Goal: Check status: Check status

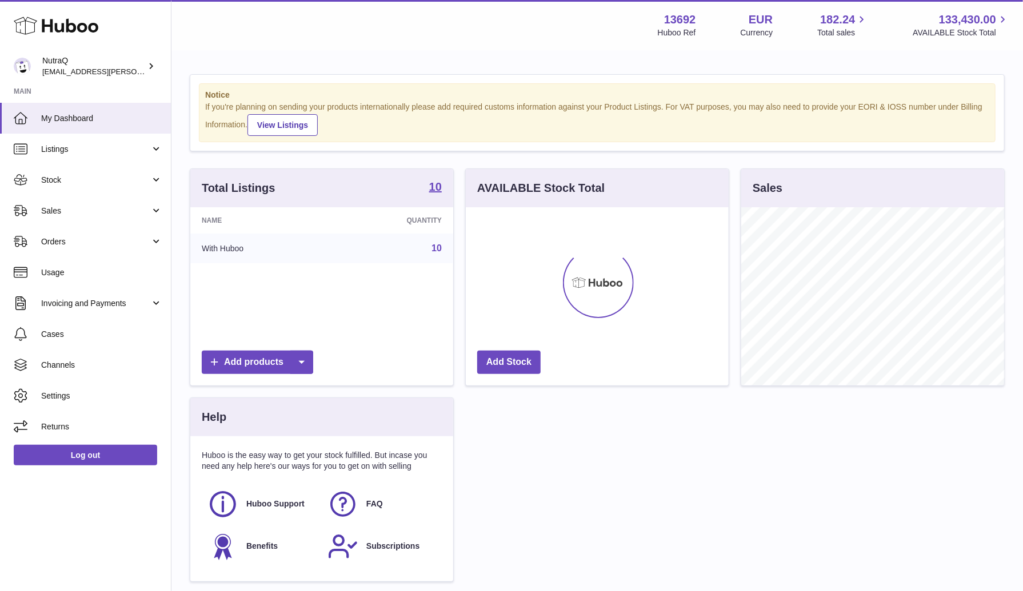
scroll to position [178, 263]
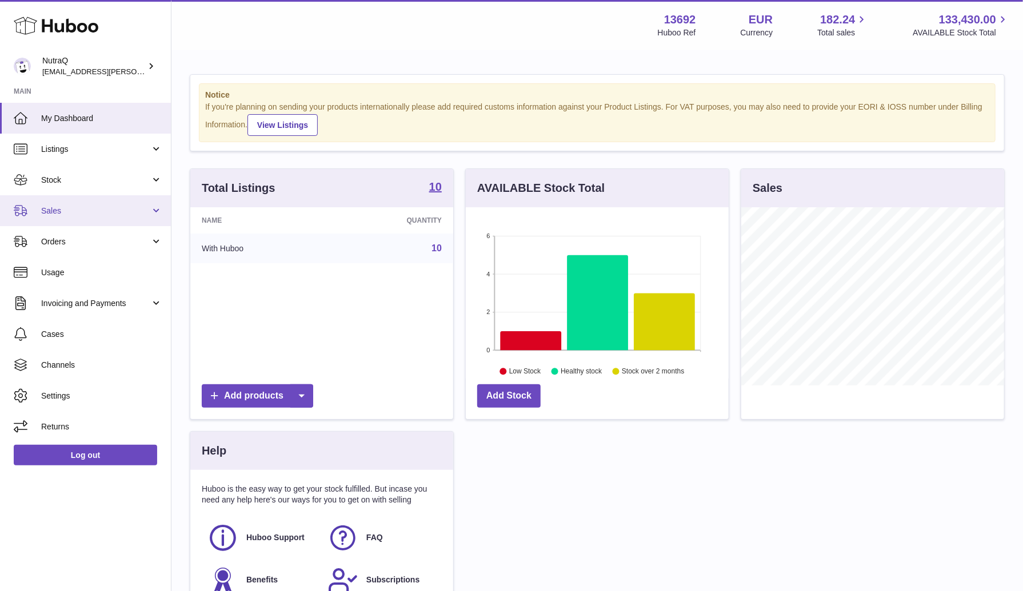
click at [87, 206] on span "Sales" at bounding box center [95, 211] width 109 height 11
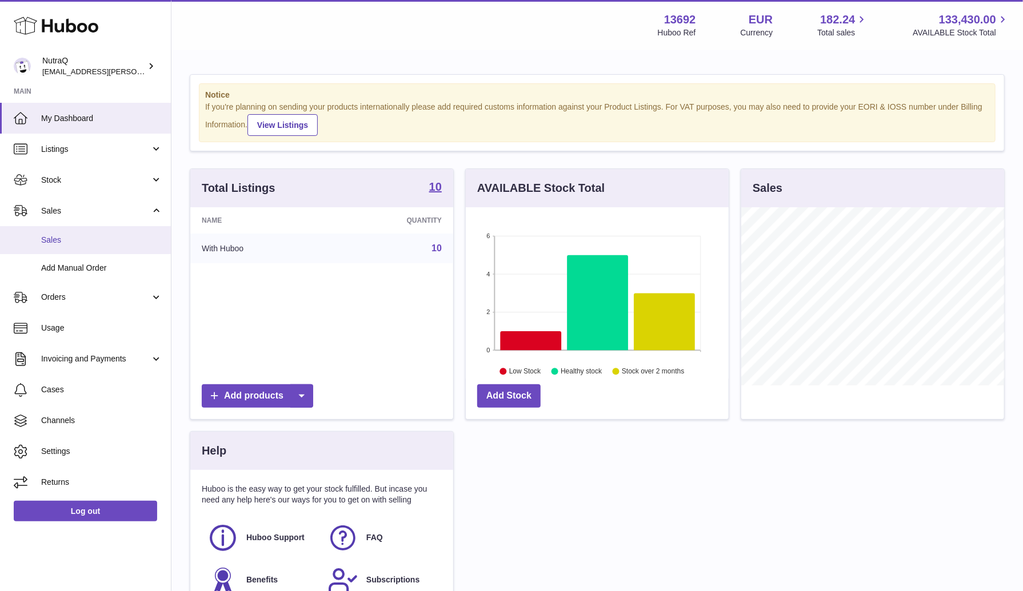
click at [91, 242] on span "Sales" at bounding box center [101, 240] width 121 height 11
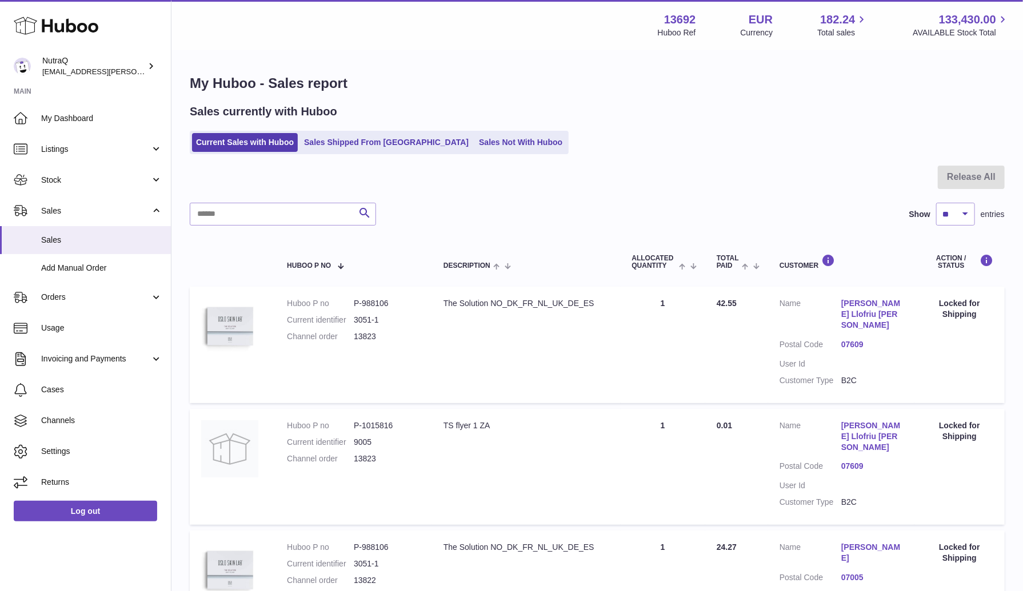
click at [279, 317] on td "Huboo P no P-988106 Current identifier 3051-1 Channel order 13823" at bounding box center [353, 345] width 157 height 116
click at [235, 323] on img at bounding box center [229, 326] width 57 height 57
click at [858, 339] on link "07609" at bounding box center [872, 344] width 62 height 11
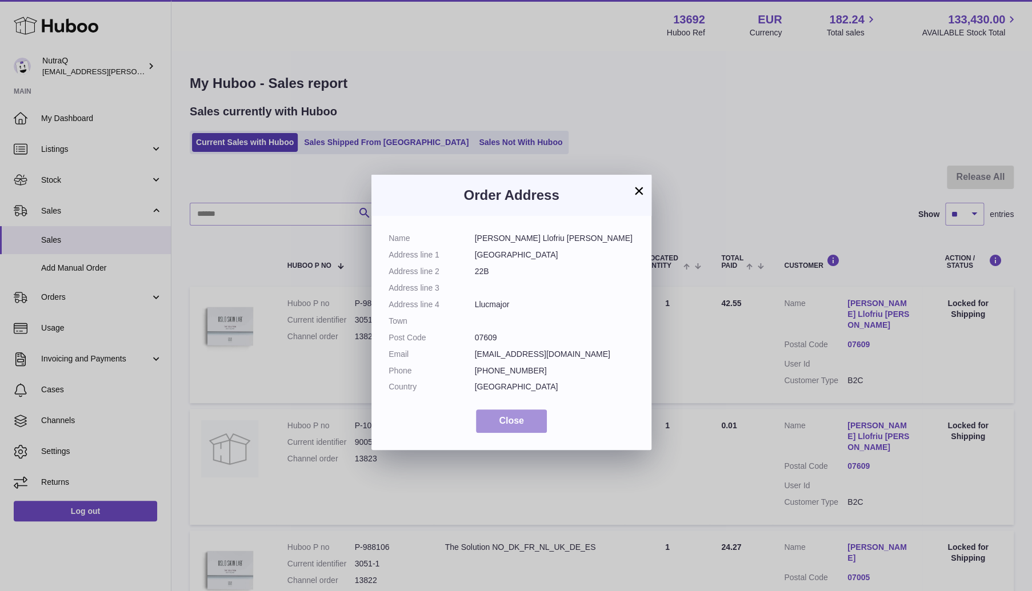
click at [513, 419] on span "Close" at bounding box center [511, 421] width 25 height 10
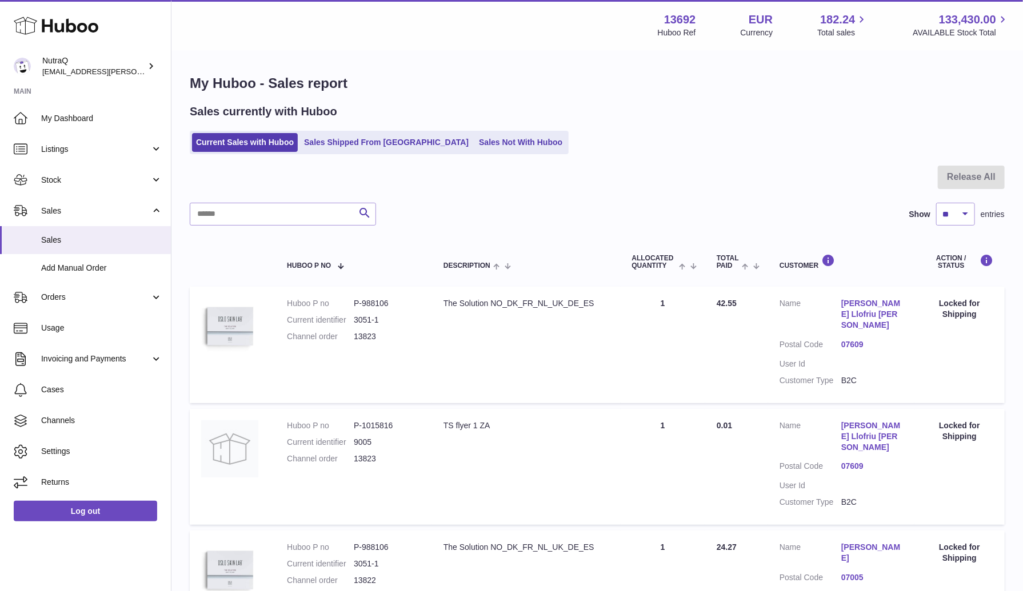
click at [955, 310] on div "Locked for Shipping" at bounding box center [959, 309] width 67 height 22
click at [700, 305] on td "Quantity Sold 1" at bounding box center [663, 345] width 85 height 116
click at [713, 303] on td "Total Paid 42.55" at bounding box center [736, 345] width 63 height 116
click at [368, 143] on link "Sales Shipped From [GEOGRAPHIC_DATA]" at bounding box center [386, 142] width 173 height 19
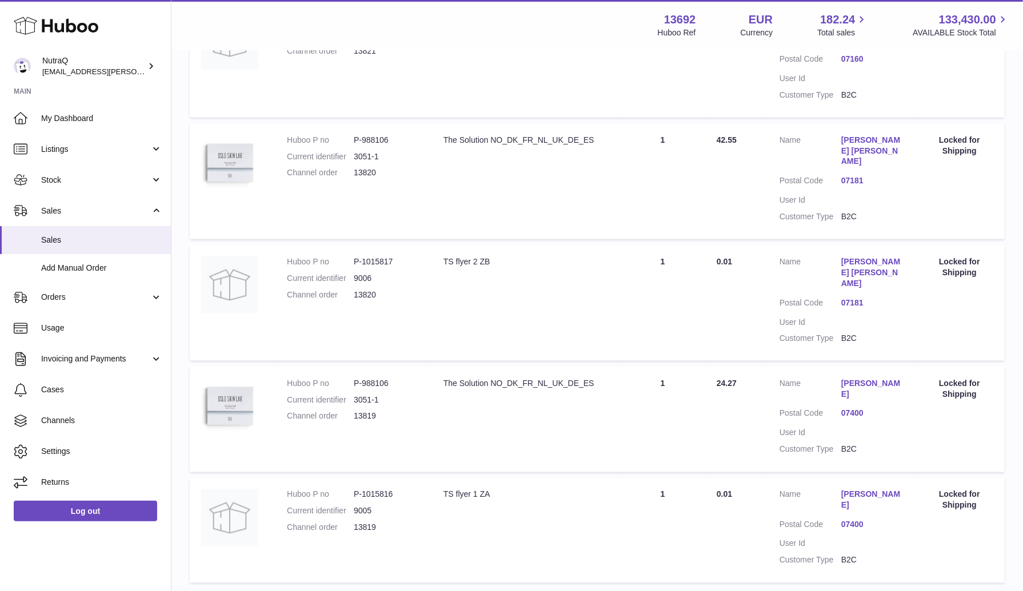
scroll to position [923, 0]
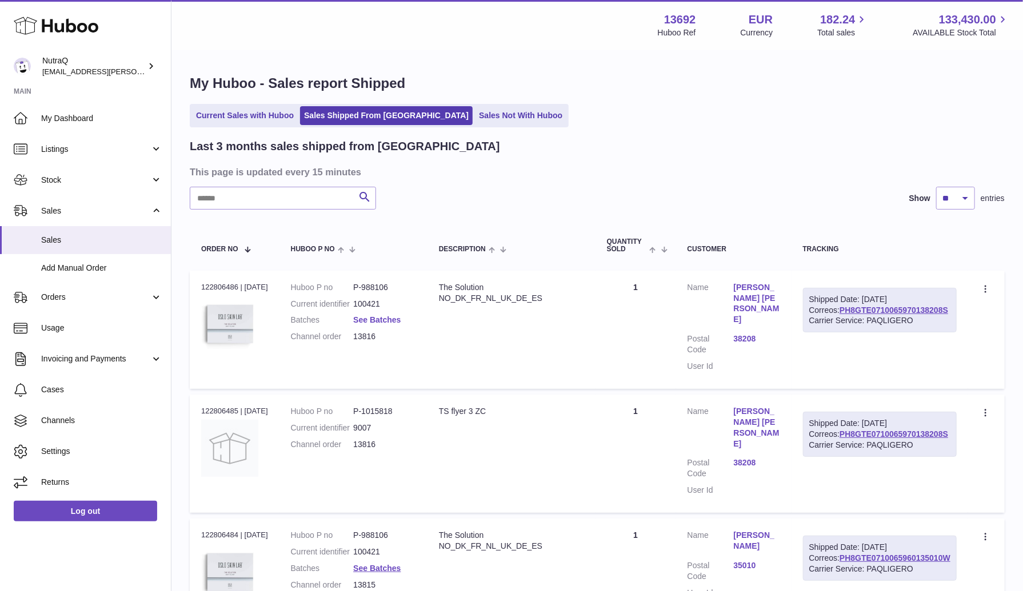
click at [381, 317] on link "See Batches" at bounding box center [376, 319] width 47 height 9
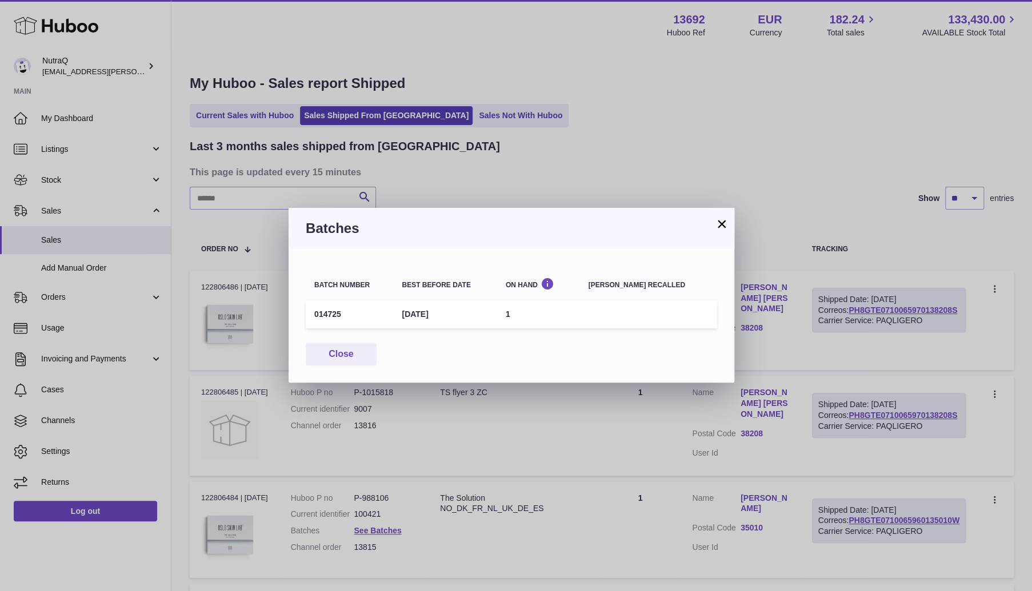
click at [718, 228] on button "×" at bounding box center [722, 224] width 14 height 14
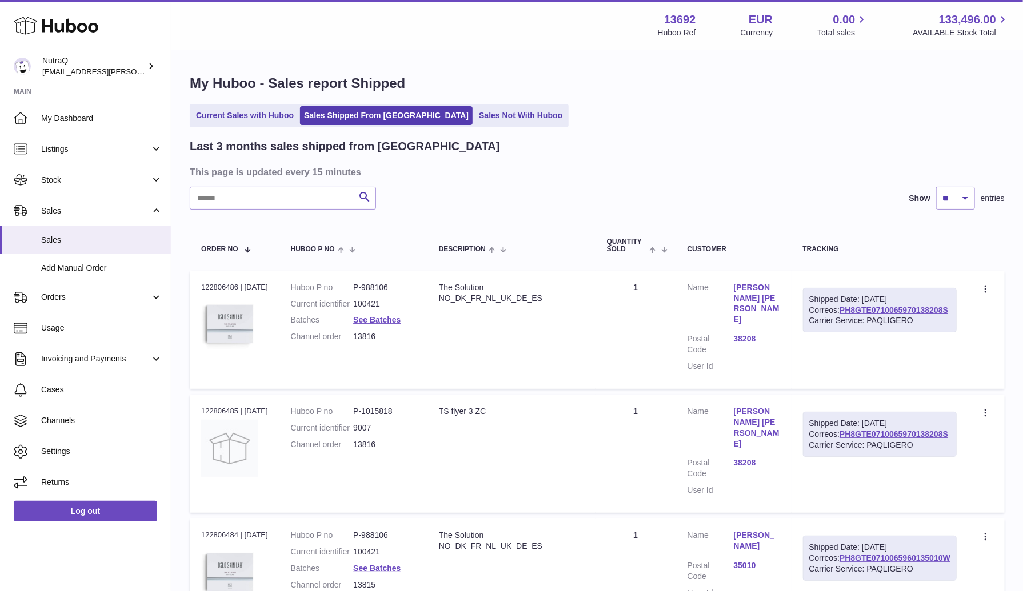
click at [263, 114] on link "Current Sales with Huboo" at bounding box center [245, 115] width 106 height 19
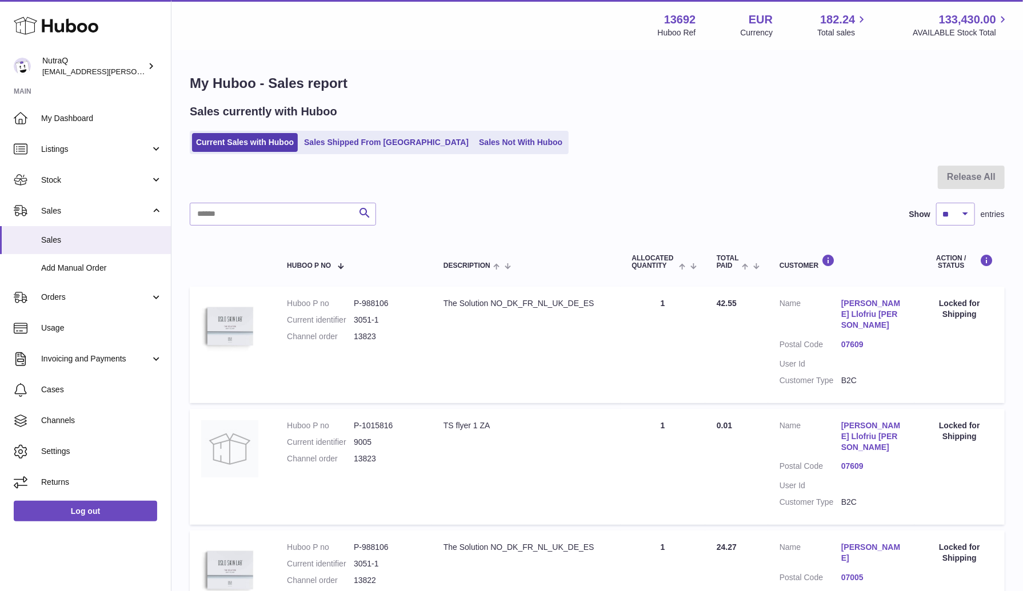
click at [357, 339] on dd "13823" at bounding box center [387, 336] width 67 height 11
copy dd "13823"
